Goal: Task Accomplishment & Management: Manage account settings

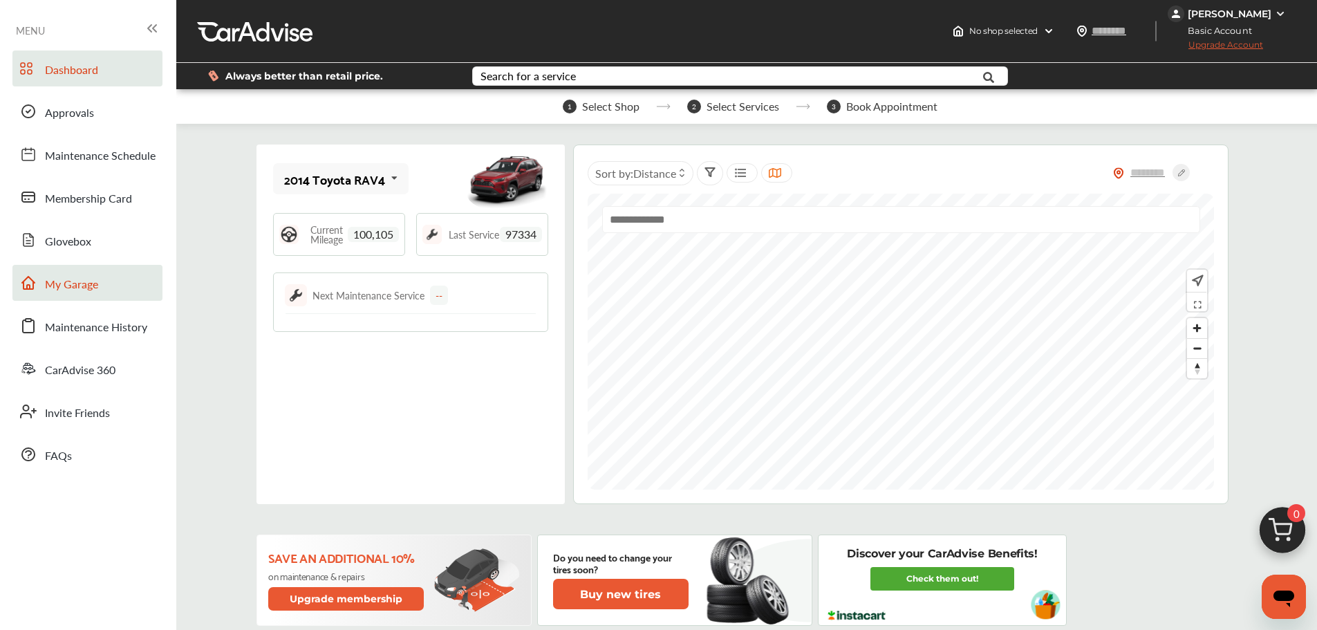
click at [115, 295] on link "My Garage" at bounding box center [87, 283] width 150 height 36
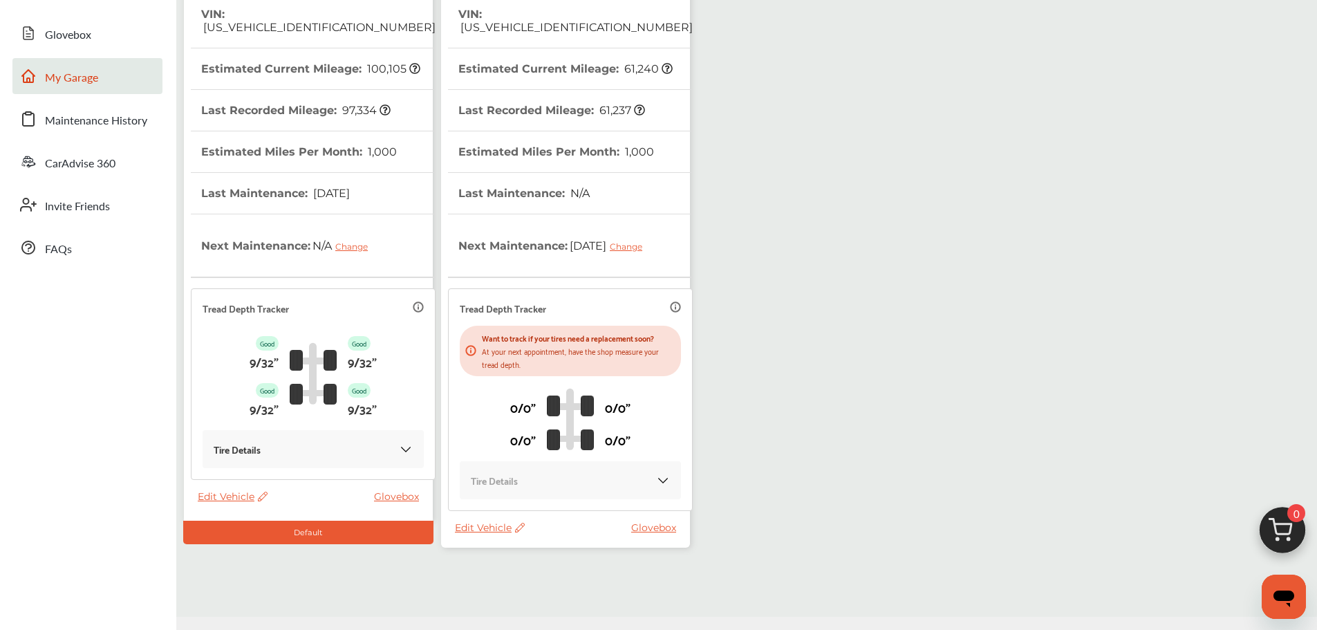
scroll to position [207, 0]
click at [493, 525] on span "Edit Vehicle" at bounding box center [490, 526] width 70 height 12
click at [554, 590] on div "Use this vehicle" at bounding box center [555, 582] width 124 height 21
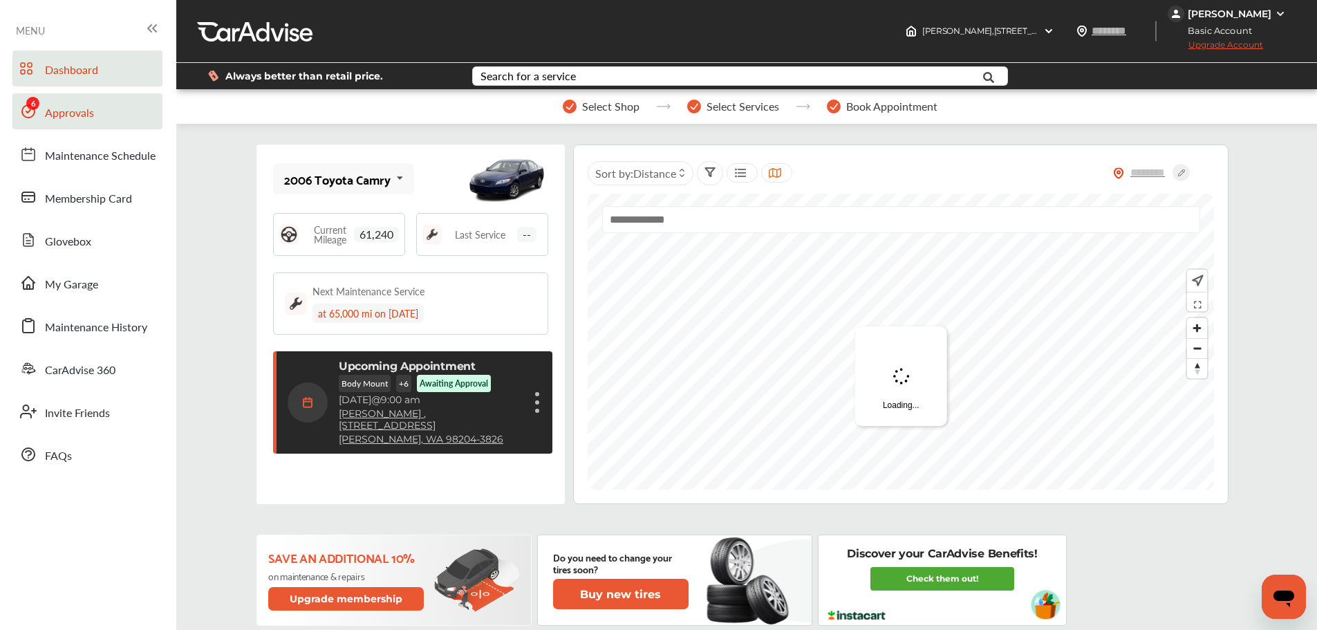
click at [97, 109] on link "Approvals" at bounding box center [87, 111] width 150 height 36
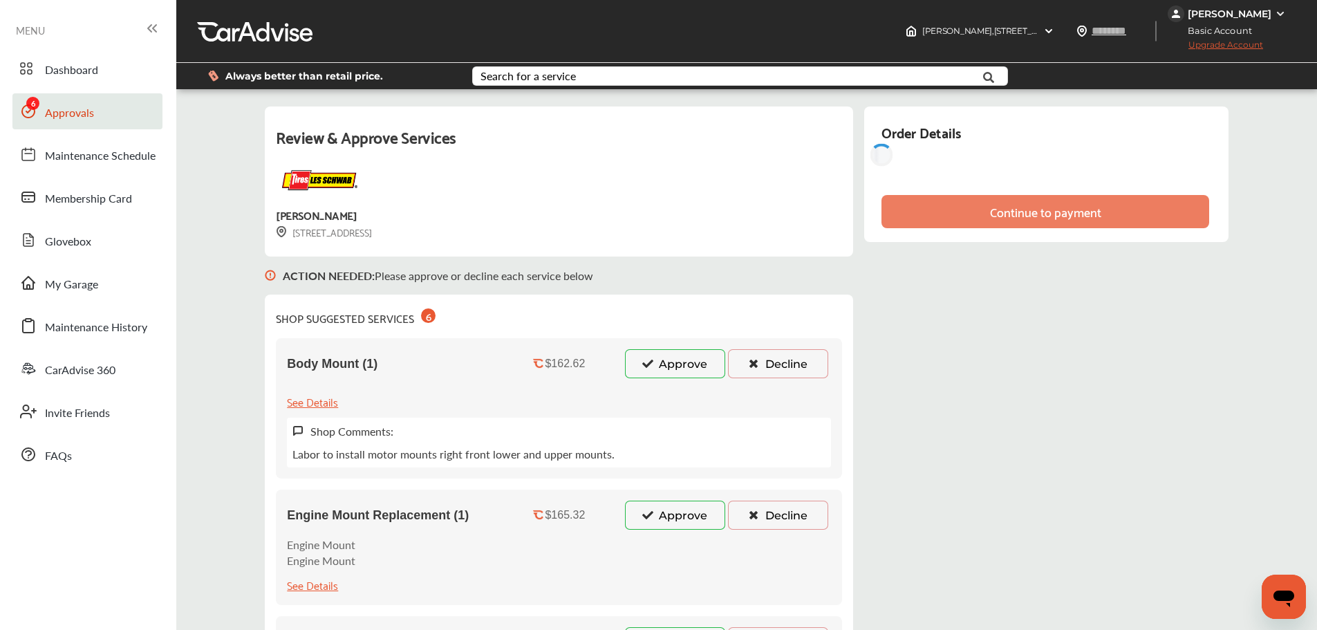
click at [643, 363] on icon at bounding box center [647, 363] width 13 height 10
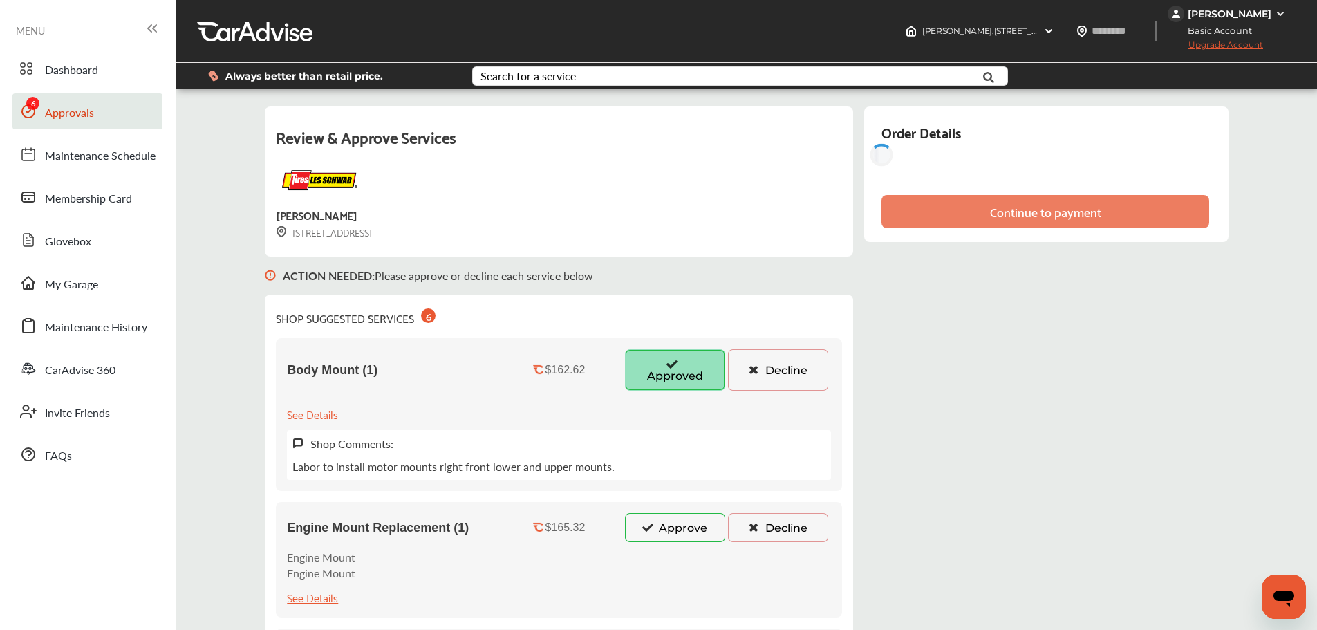
click at [668, 534] on button "Approve" at bounding box center [675, 527] width 100 height 29
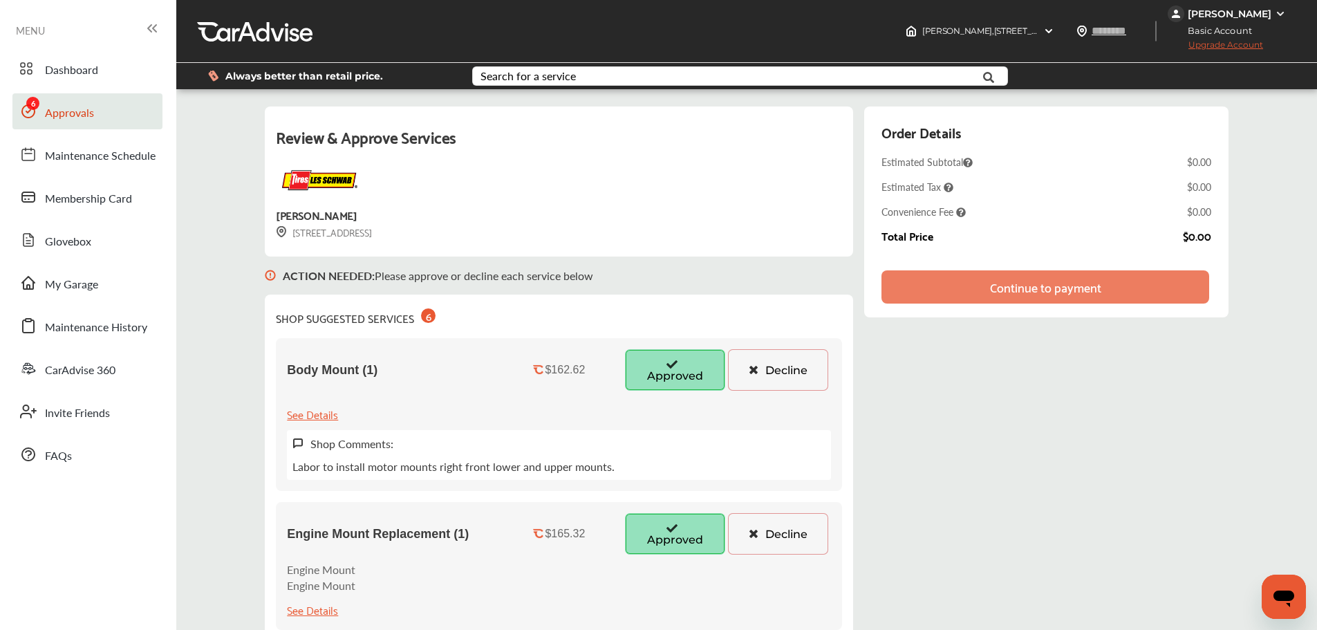
scroll to position [207, 0]
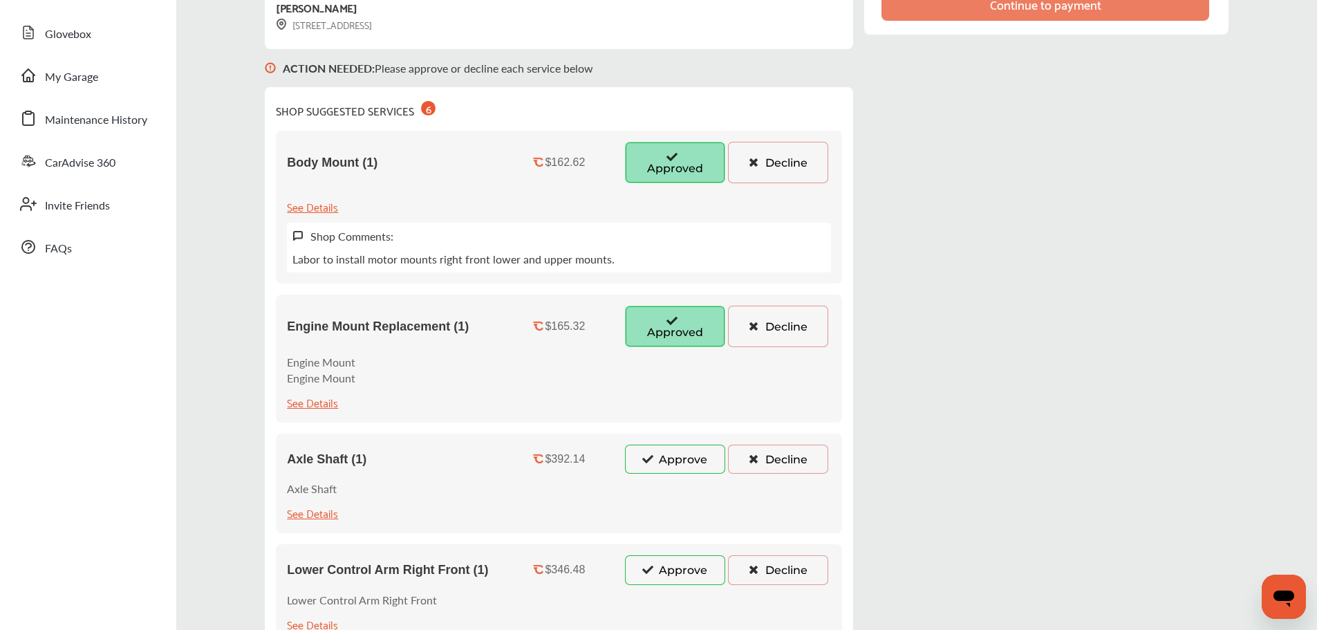
click at [677, 460] on button "Approve" at bounding box center [675, 458] width 100 height 29
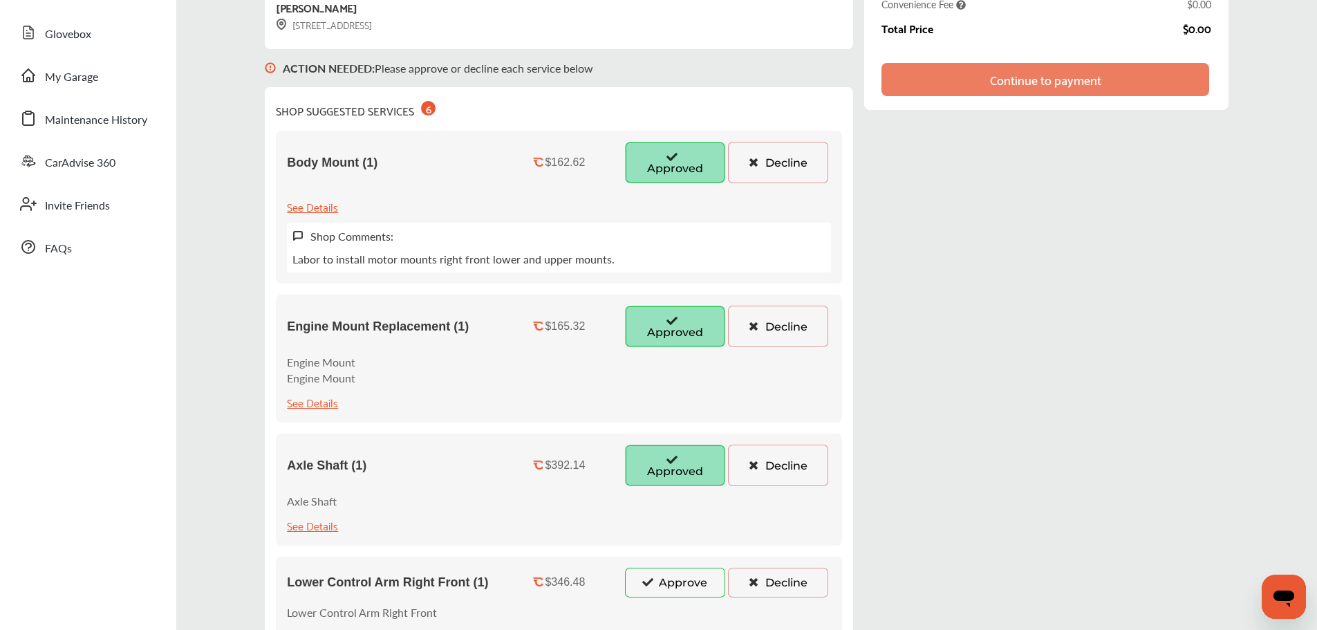
click at [682, 583] on button "Approve" at bounding box center [675, 581] width 100 height 29
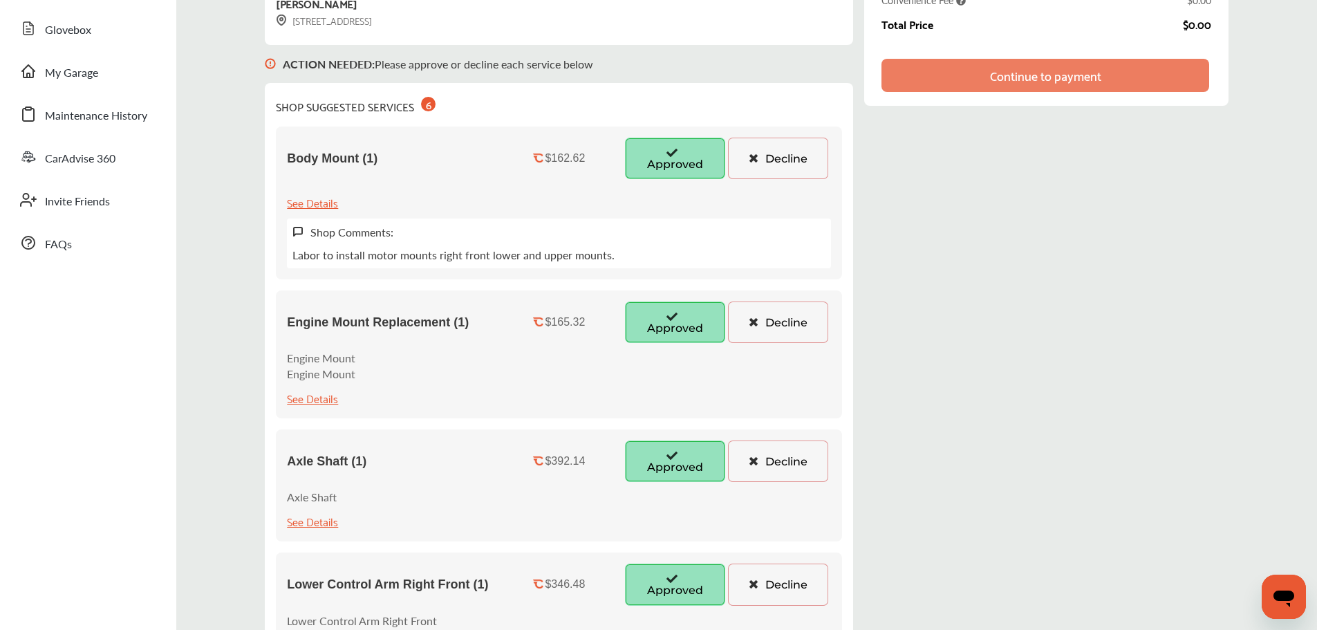
scroll to position [415, 0]
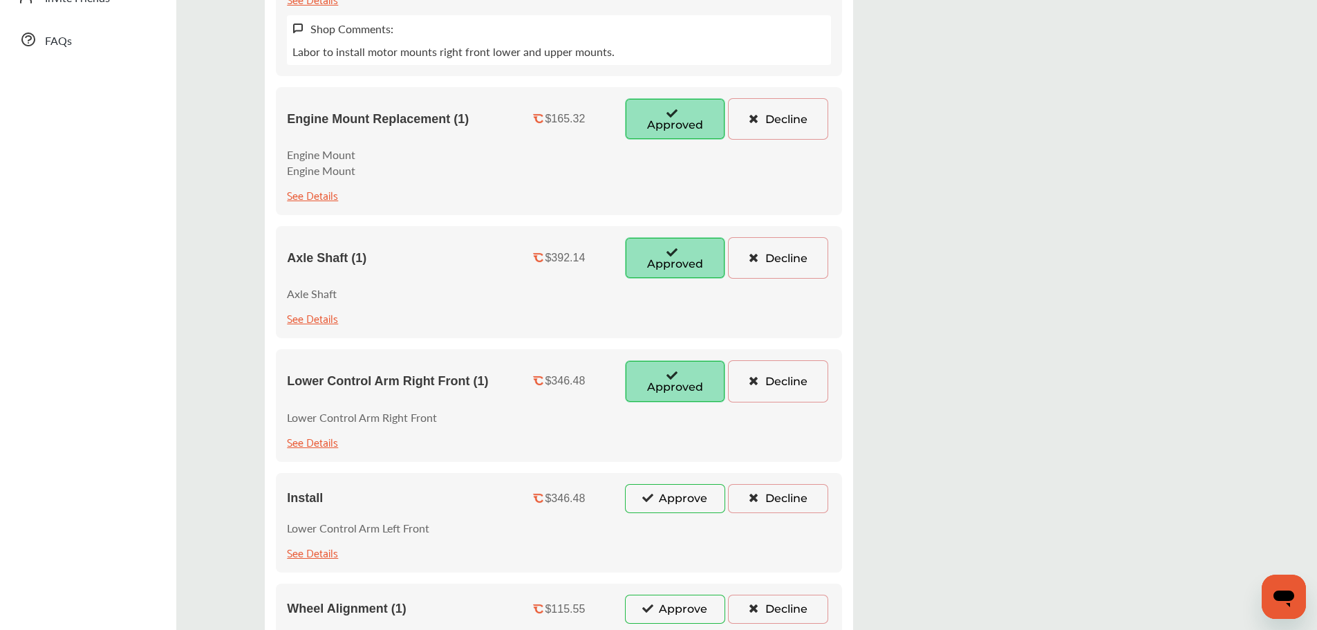
click at [672, 502] on button "Approve" at bounding box center [675, 498] width 100 height 29
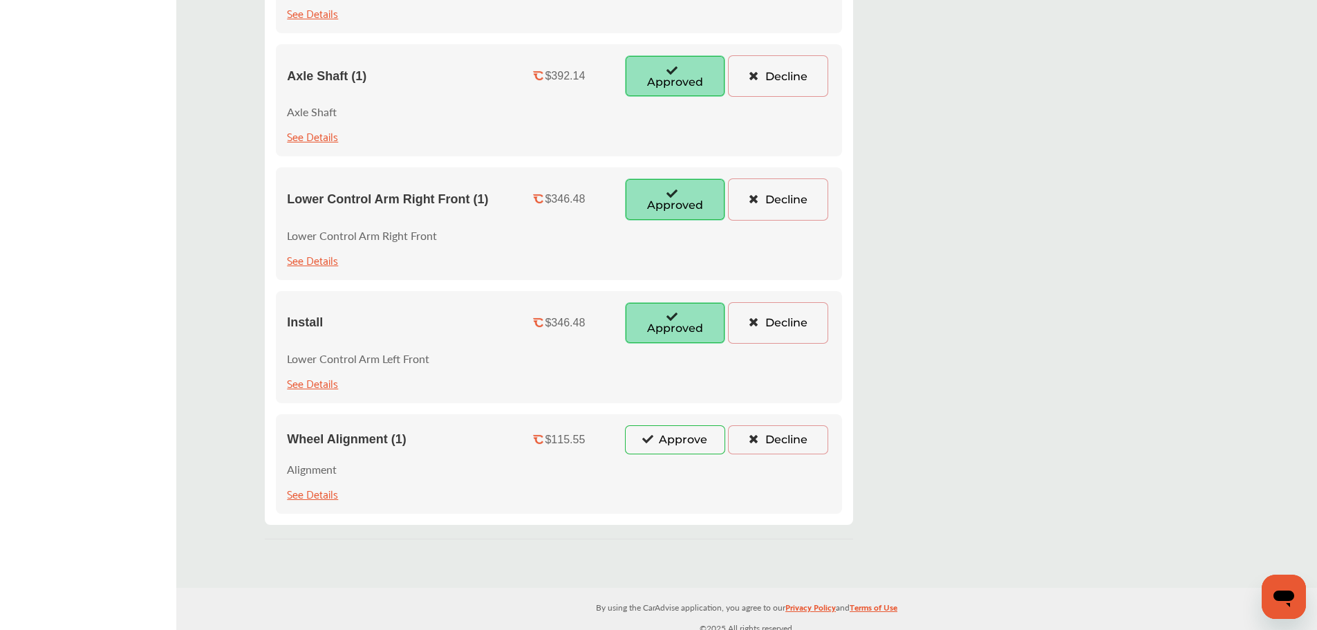
scroll to position [605, 0]
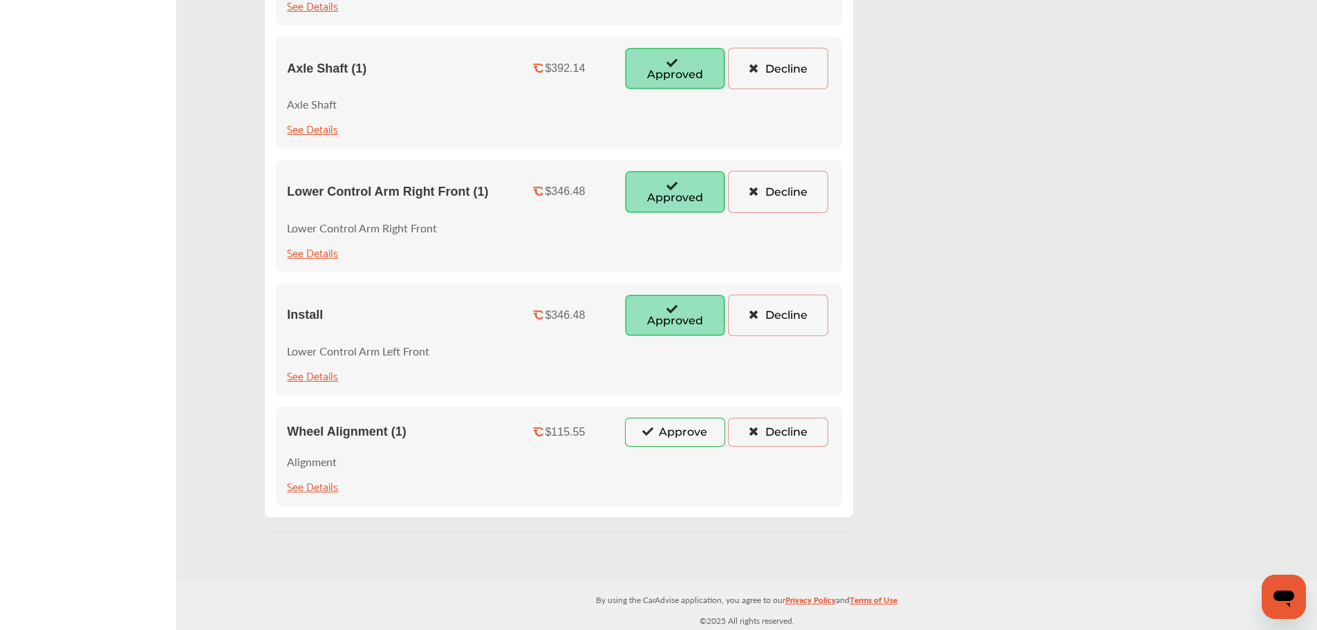
click at [672, 436] on button "Approve" at bounding box center [675, 431] width 100 height 29
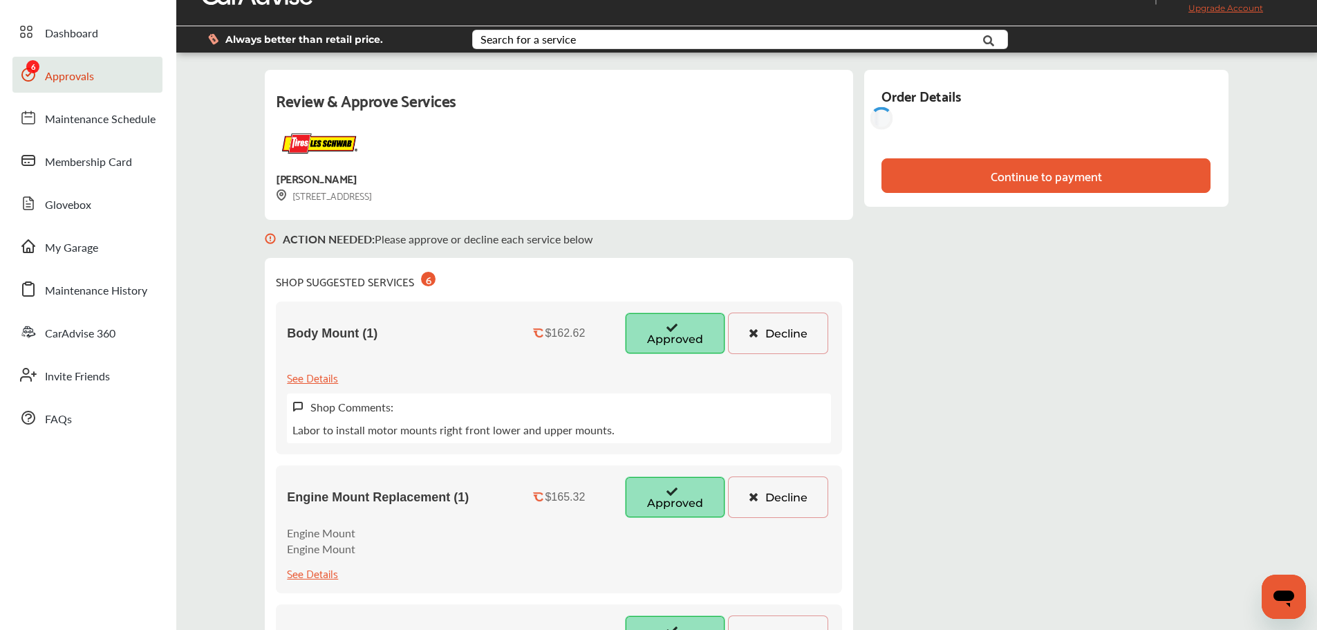
scroll to position [0, 0]
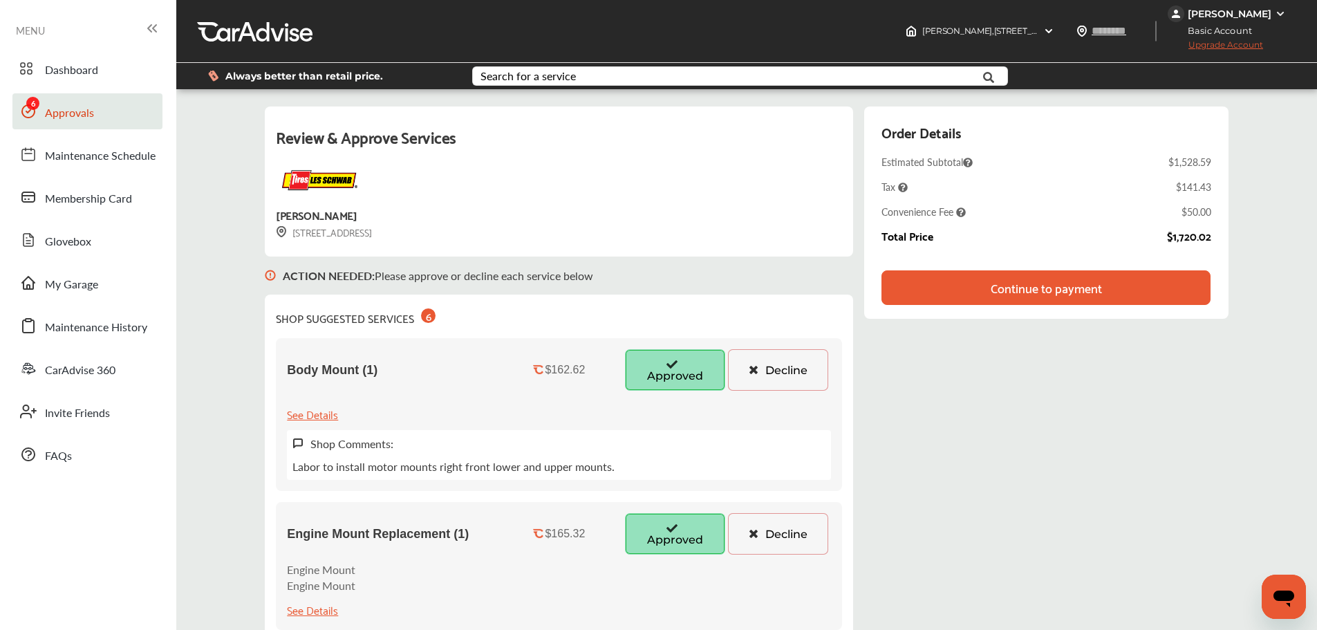
click at [923, 432] on div "Review & Approve Services [PERSON_NAME] [STREET_ADDRESS] ACTION NEEDED : Please…" at bounding box center [746, 626] width 963 height 1041
click at [977, 507] on div "Review & Approve Services [PERSON_NAME] [STREET_ADDRESS] ACTION NEEDED : Please…" at bounding box center [746, 626] width 963 height 1041
